Goal: Transaction & Acquisition: Purchase product/service

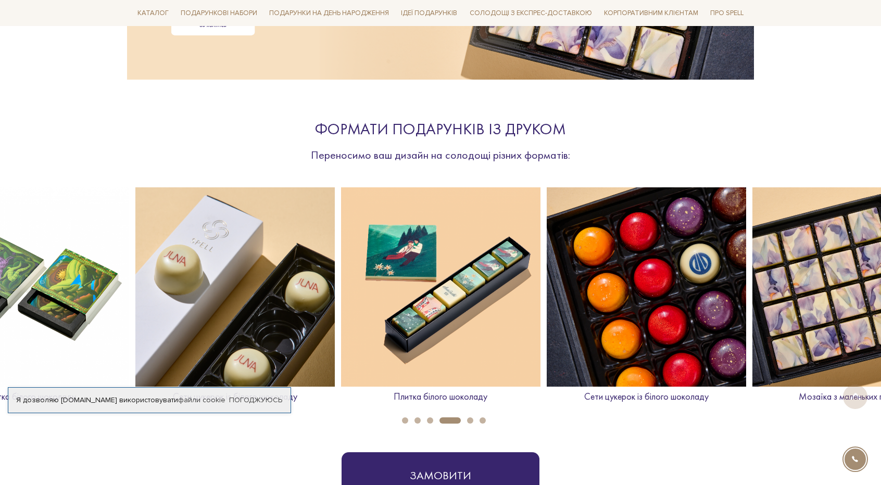
scroll to position [312, 0]
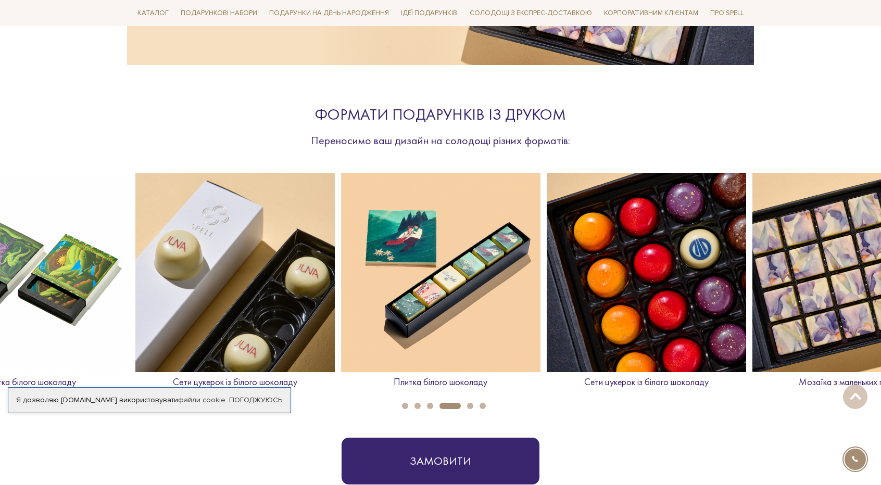
click at [75, 309] on img at bounding box center [29, 272] width 199 height 199
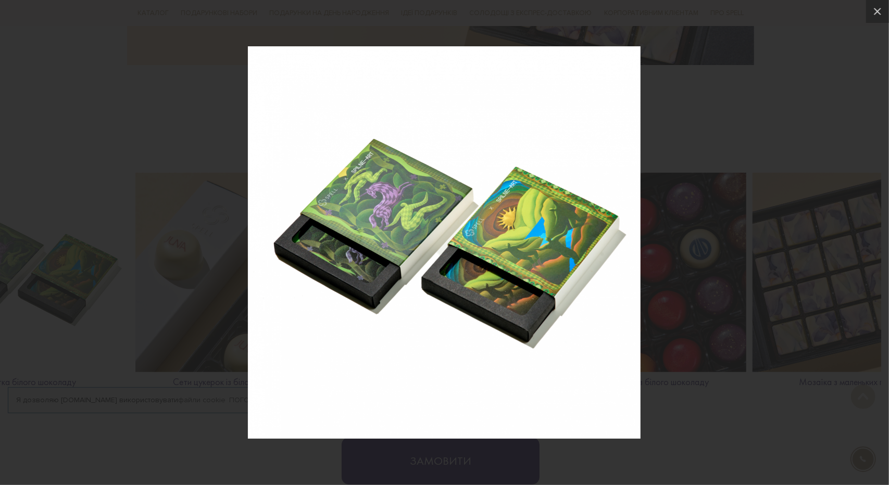
click at [699, 221] on div at bounding box center [444, 242] width 889 height 485
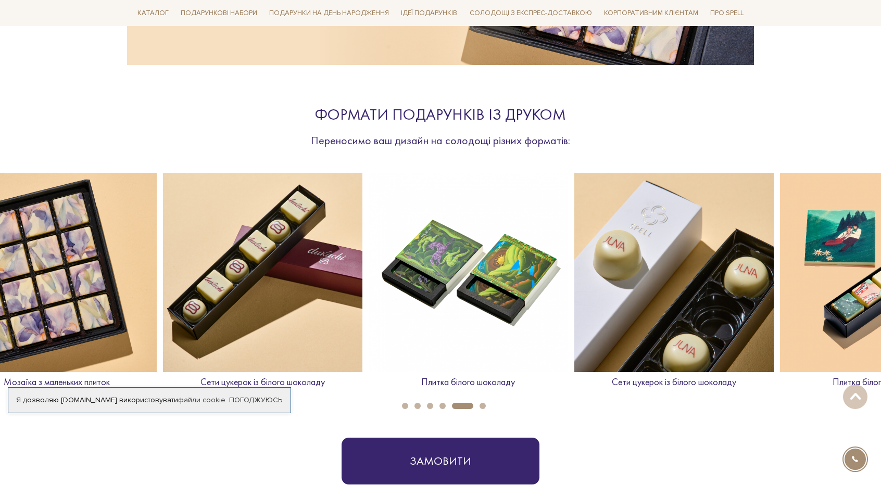
drag, startPoint x: 778, startPoint y: 293, endPoint x: 188, endPoint y: 306, distance: 589.5
click at [188, 306] on img at bounding box center [262, 272] width 199 height 199
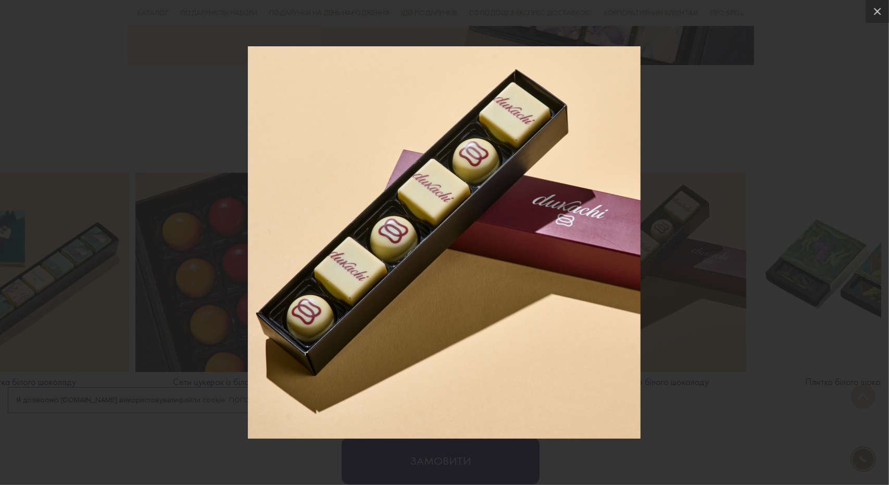
click at [653, 269] on div at bounding box center [444, 242] width 889 height 485
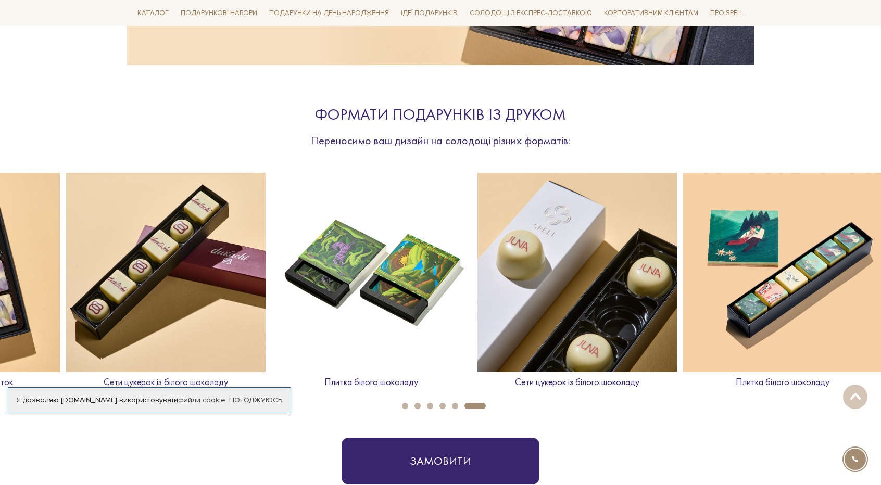
drag, startPoint x: 787, startPoint y: 319, endPoint x: 307, endPoint y: 317, distance: 480.6
click at [307, 317] on img at bounding box center [371, 272] width 199 height 199
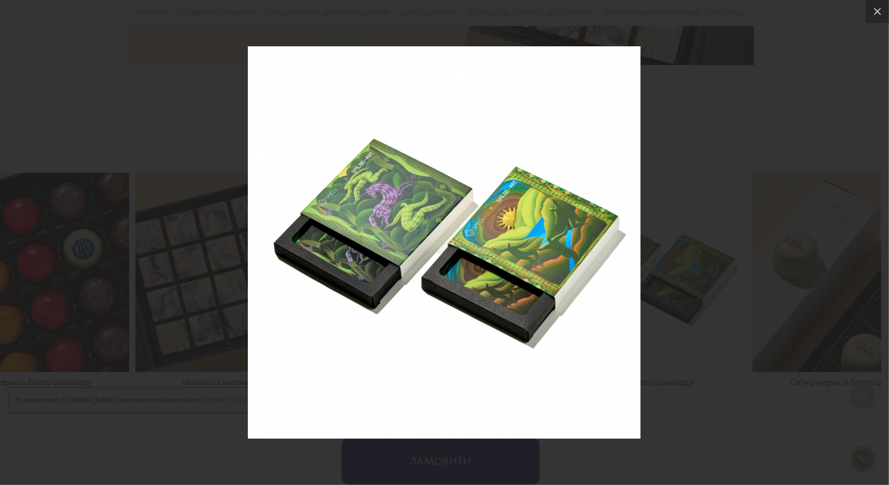
click at [698, 225] on div at bounding box center [444, 242] width 889 height 485
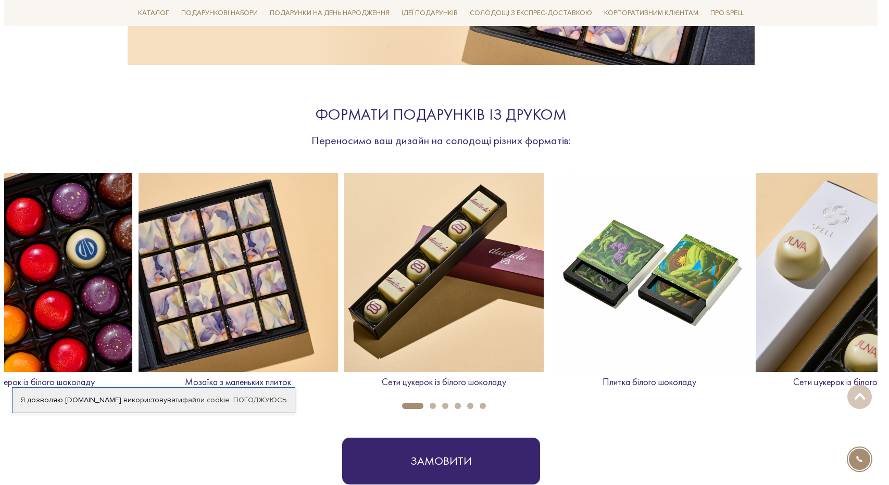
scroll to position [0, 1440]
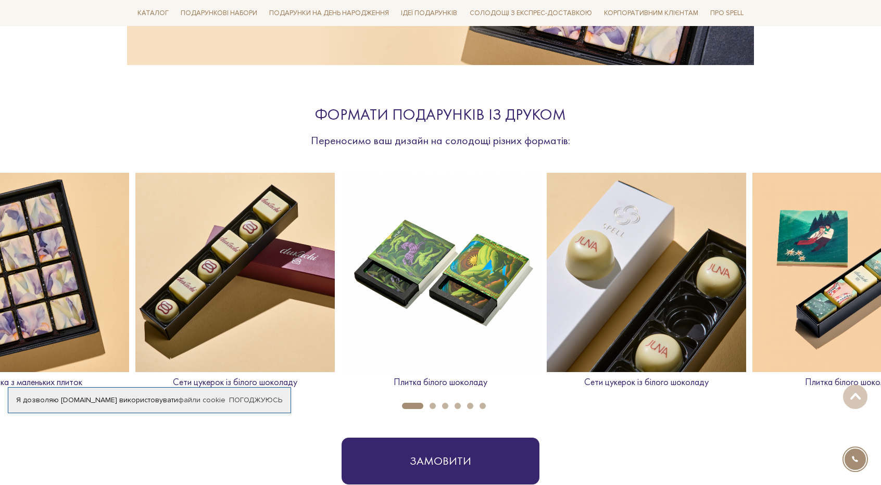
click at [433, 382] on p "Плитка білого шоколаду" at bounding box center [440, 382] width 199 height 12
click at [361, 306] on img at bounding box center [440, 272] width 199 height 199
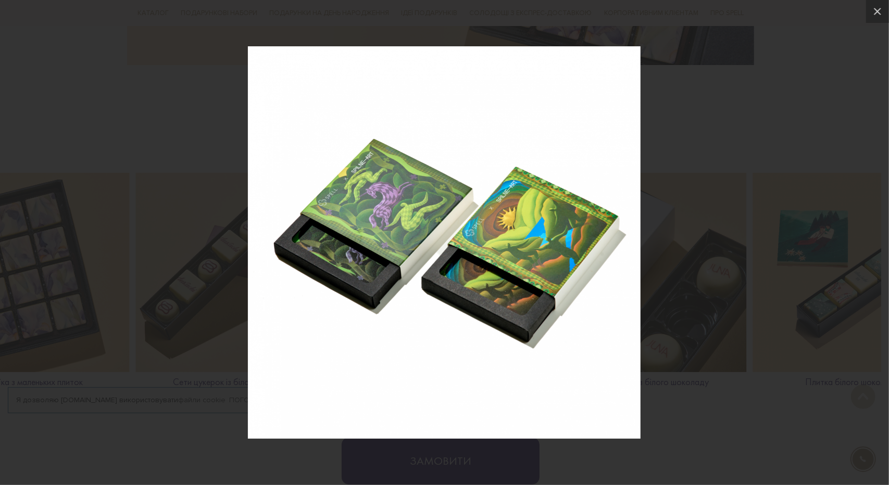
click at [862, 216] on div at bounding box center [444, 242] width 889 height 485
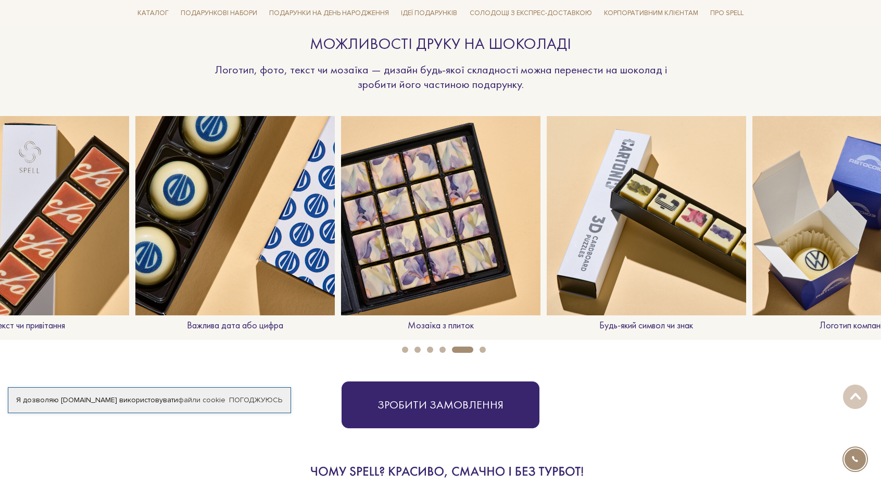
scroll to position [833, 0]
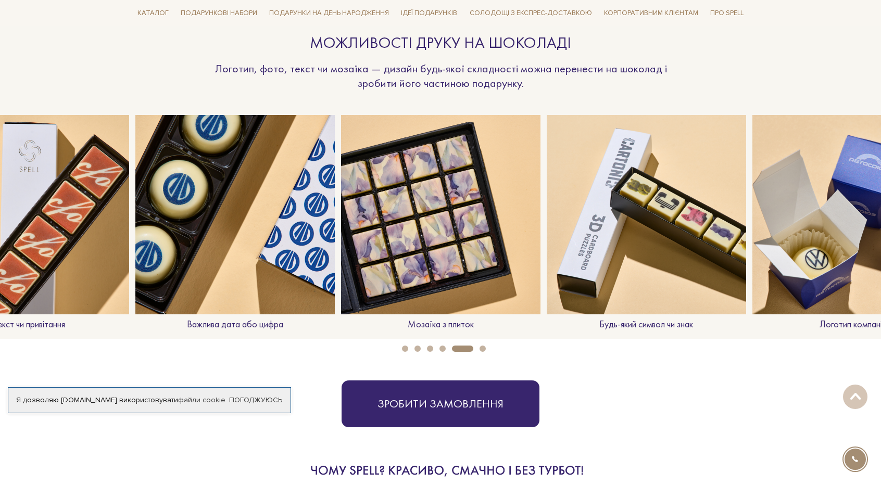
click at [480, 347] on button "6" at bounding box center [483, 349] width 6 height 6
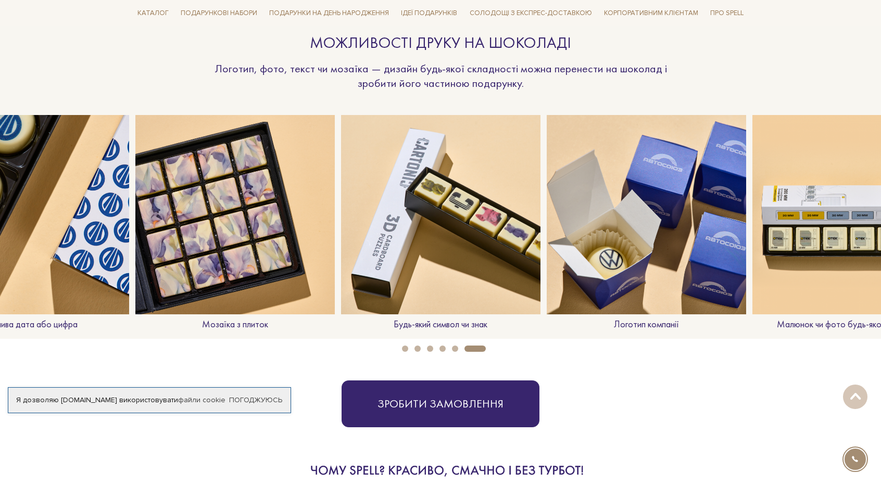
click at [454, 347] on button "5" at bounding box center [455, 349] width 6 height 6
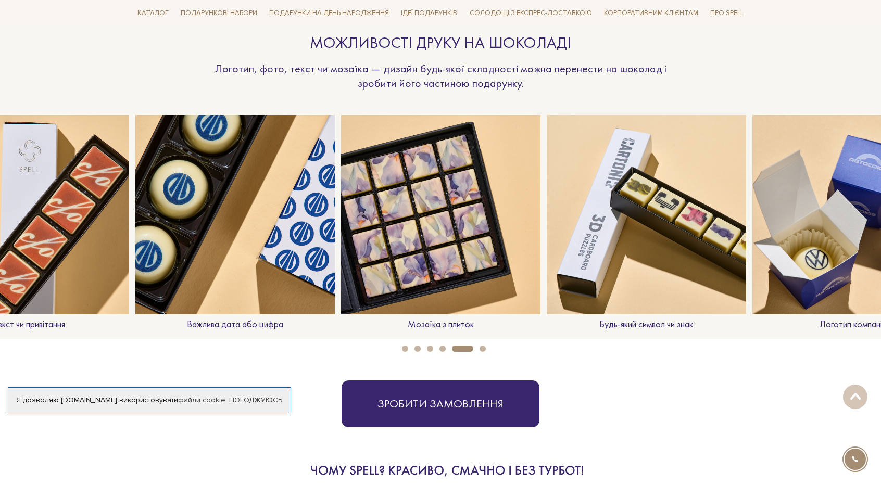
click at [444, 347] on button "4" at bounding box center [442, 349] width 6 height 6
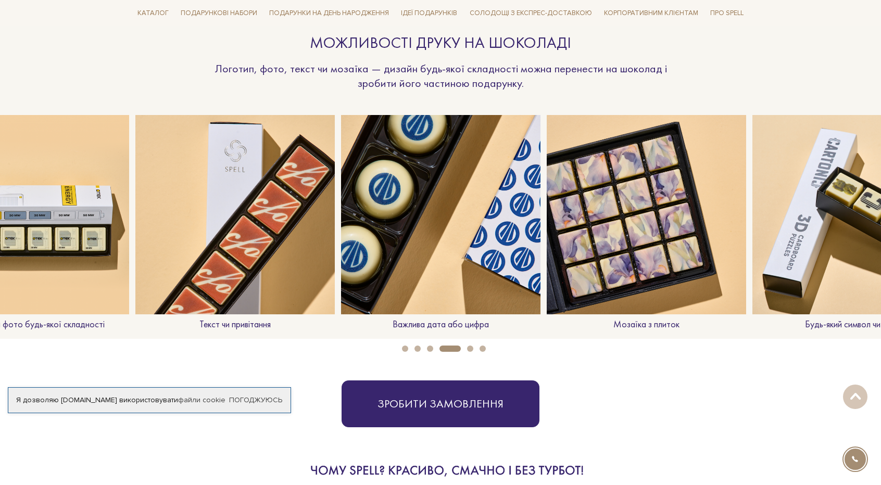
click at [431, 348] on button "3" at bounding box center [430, 349] width 6 height 6
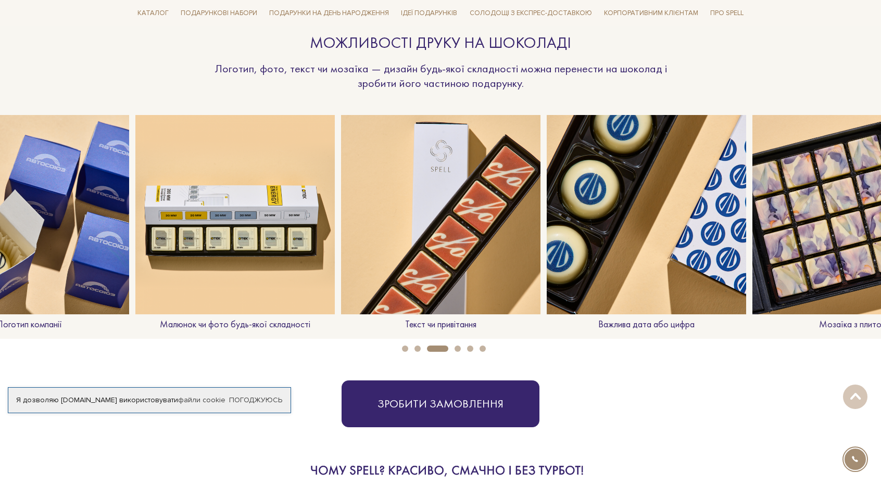
click at [415, 348] on button "2" at bounding box center [417, 349] width 6 height 6
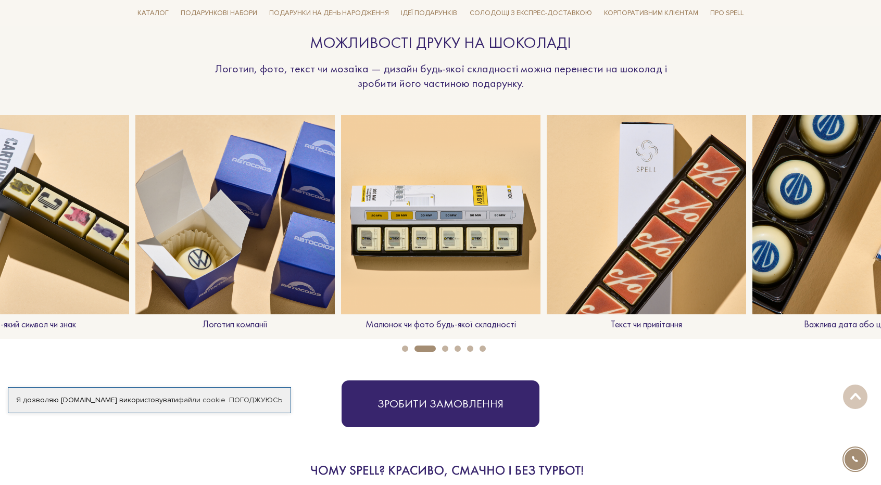
click at [402, 348] on button "1" at bounding box center [405, 349] width 6 height 6
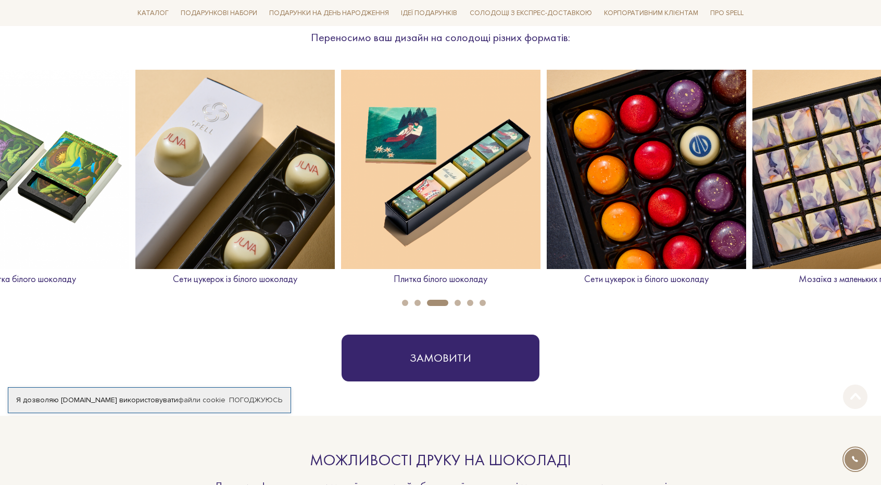
scroll to position [417, 0]
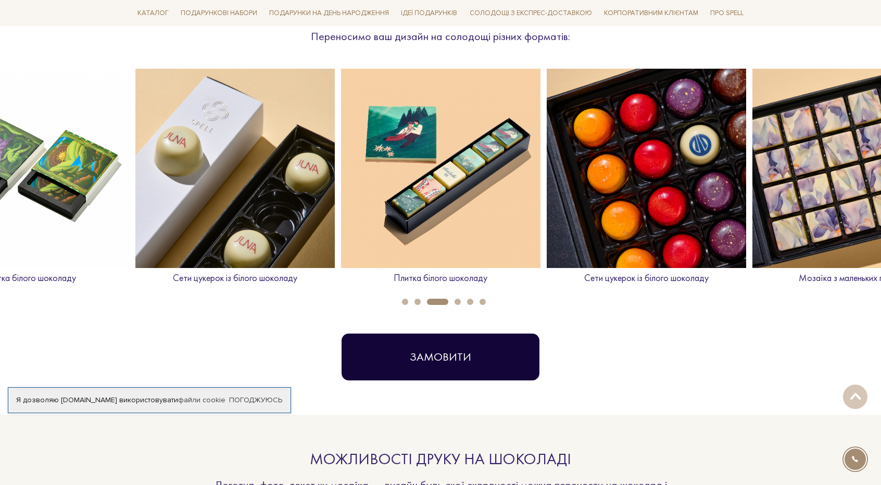
click at [431, 365] on button "Замовити" at bounding box center [441, 357] width 198 height 47
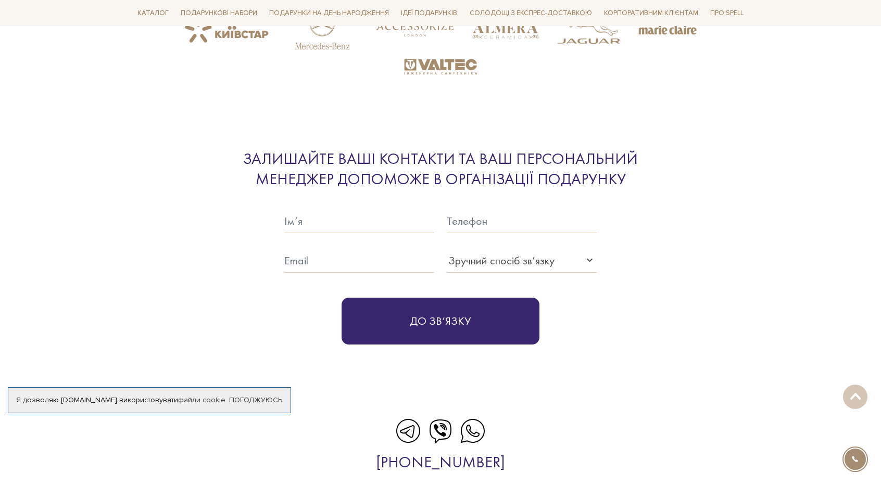
scroll to position [2541, 0]
